Goal: Task Accomplishment & Management: Manage account settings

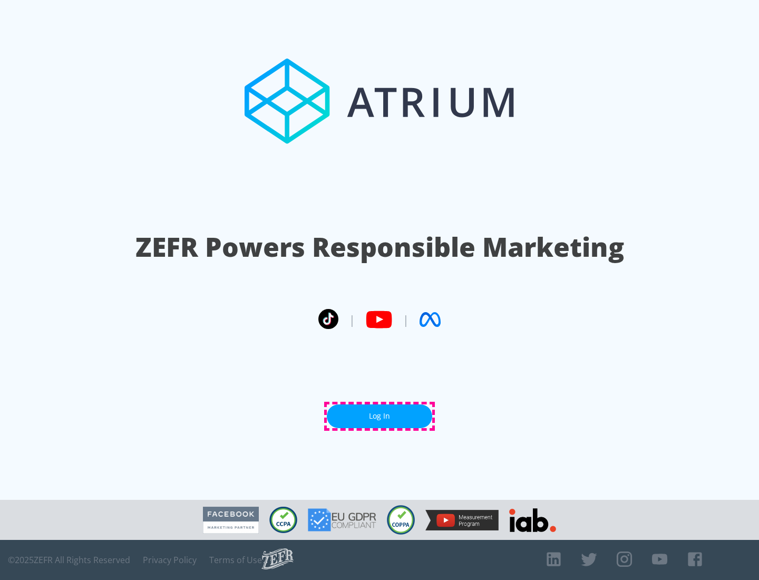
click at [379, 416] on link "Log In" at bounding box center [379, 416] width 105 height 24
